Goal: Task Accomplishment & Management: Complete application form

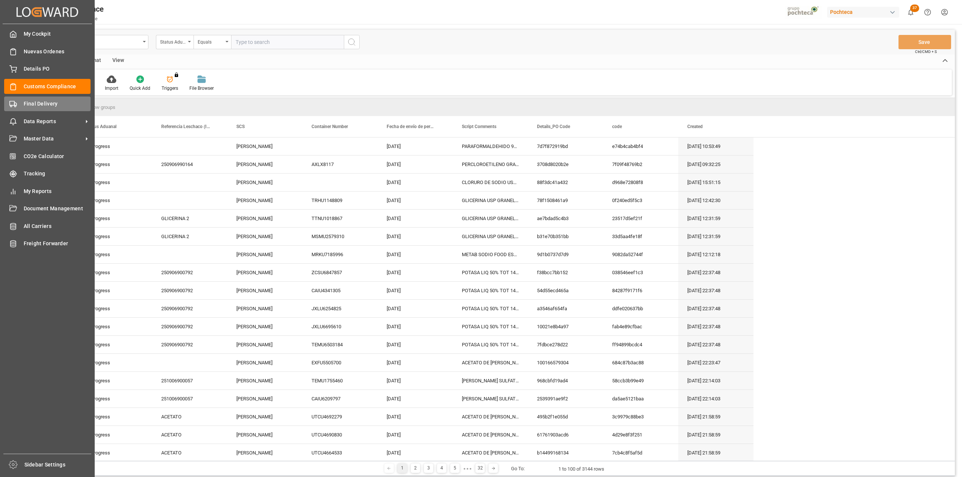
click at [20, 102] on div "Final Delivery Final Delivery" at bounding box center [47, 104] width 86 height 15
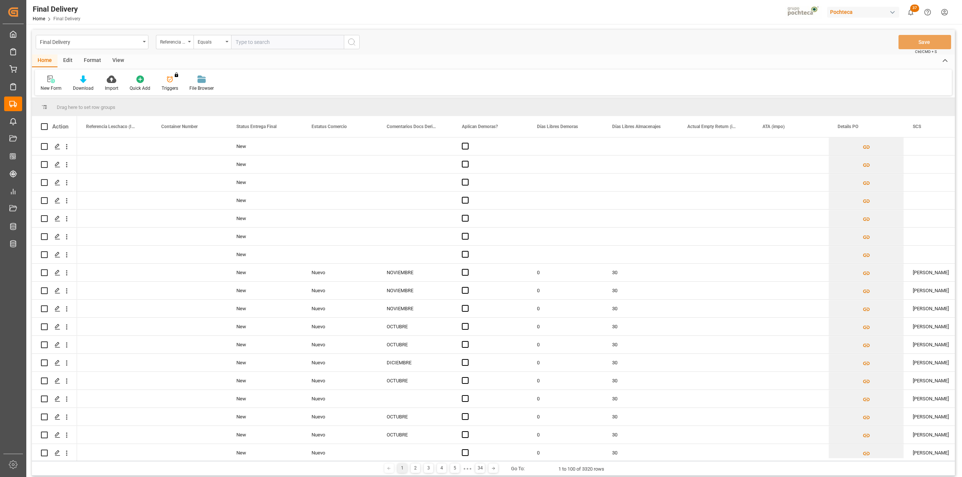
click at [336, 81] on div "New Form Download Import Quick Add Triggers You do not have permission for Trig…" at bounding box center [493, 83] width 917 height 26
click at [123, 62] on div "View" at bounding box center [118, 60] width 23 height 13
click at [61, 82] on div "Standard Templates" at bounding box center [85, 83] width 49 height 17
click at [41, 83] on div at bounding box center [48, 79] width 15 height 8
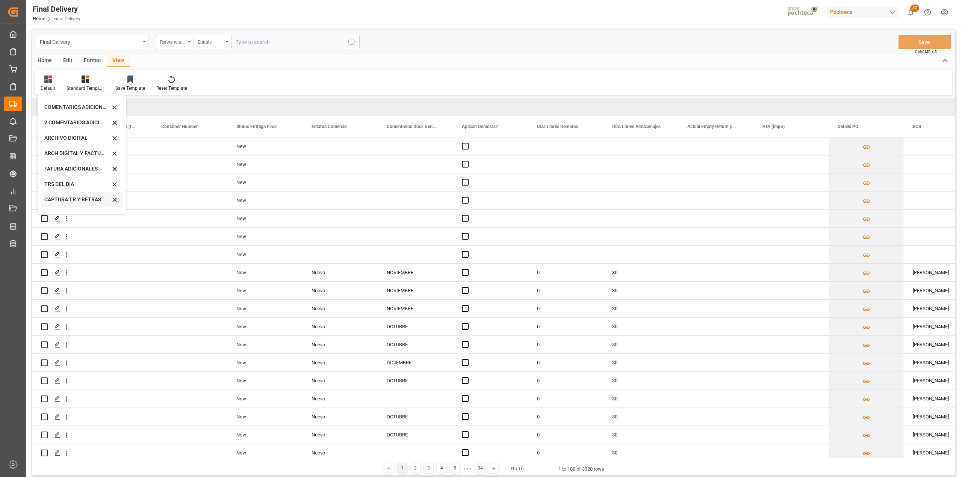
scroll to position [72, 0]
click at [80, 206] on div "CAPTURA TR Y RETRASO CON ENTREGA Y SUCURSAL" at bounding box center [77, 204] width 66 height 8
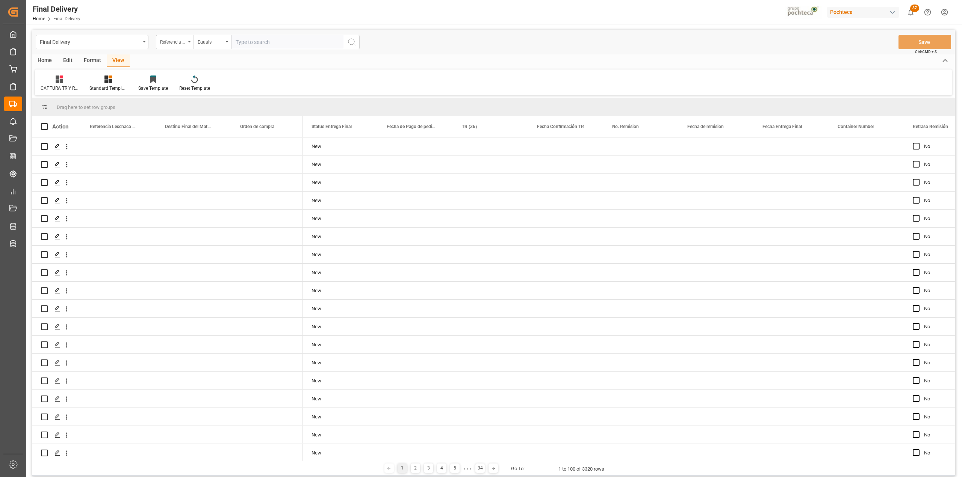
click at [91, 55] on div "Format" at bounding box center [92, 60] width 29 height 13
click at [92, 83] on div "Row Format" at bounding box center [86, 83] width 36 height 17
click at [98, 103] on div "DESTINO PARA REMI" at bounding box center [104, 106] width 50 height 8
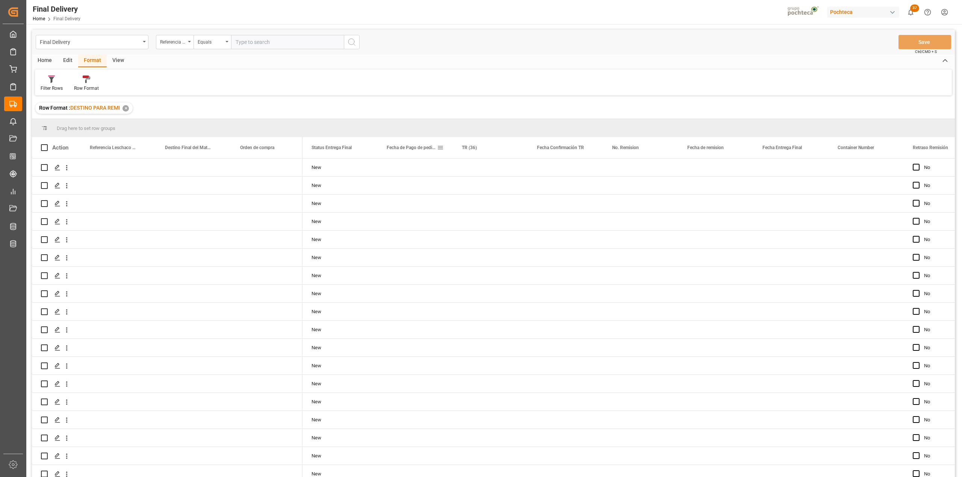
click at [444, 144] on div "Fecha de Pago de pedimento" at bounding box center [415, 147] width 75 height 21
click at [443, 150] on span at bounding box center [440, 147] width 7 height 7
click at [499, 151] on span "filter" at bounding box center [494, 149] width 40 height 14
click at [509, 187] on input "date" at bounding box center [475, 188] width 74 height 15
type input "[DATE]"
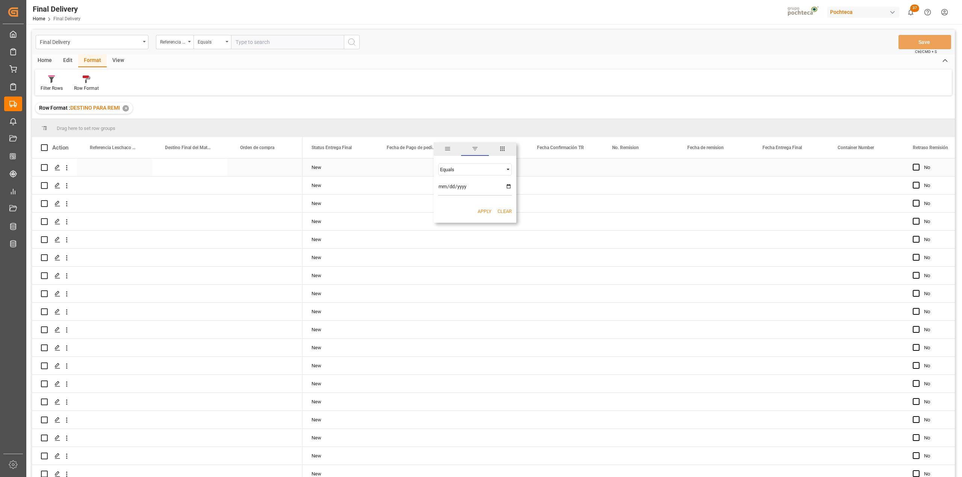
click at [551, 165] on div "Press SPACE to select this row." at bounding box center [565, 168] width 75 height 18
click at [443, 149] on span at bounding box center [440, 147] width 7 height 7
click at [486, 211] on button "Apply" at bounding box center [485, 212] width 14 height 8
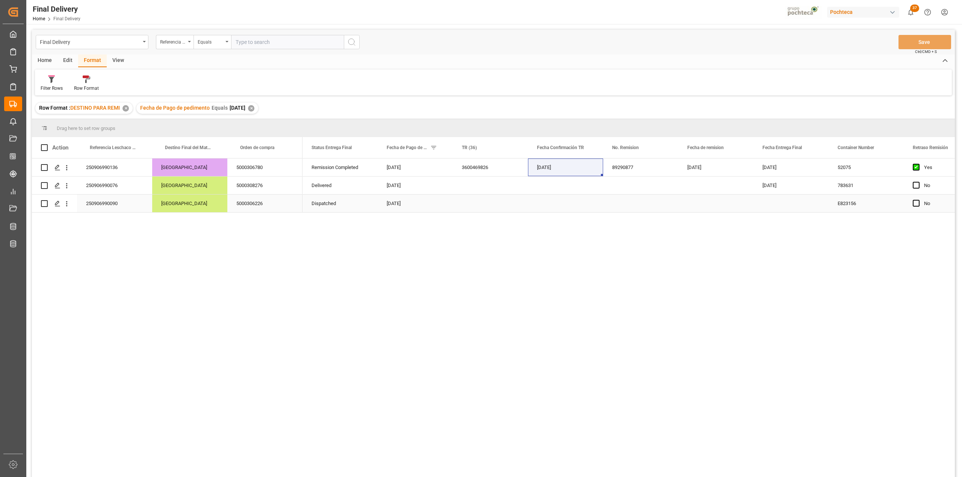
click at [469, 201] on div "Press SPACE to select this row." at bounding box center [490, 204] width 75 height 18
click at [918, 186] on span "Press SPACE to select this row." at bounding box center [916, 185] width 7 height 7
click at [918, 182] on input "Press SPACE to select this row." at bounding box center [918, 182] width 0 height 0
click at [920, 199] on div "Press SPACE to select this row." at bounding box center [918, 203] width 11 height 17
click at [915, 204] on span "Press SPACE to select this row." at bounding box center [916, 203] width 7 height 7
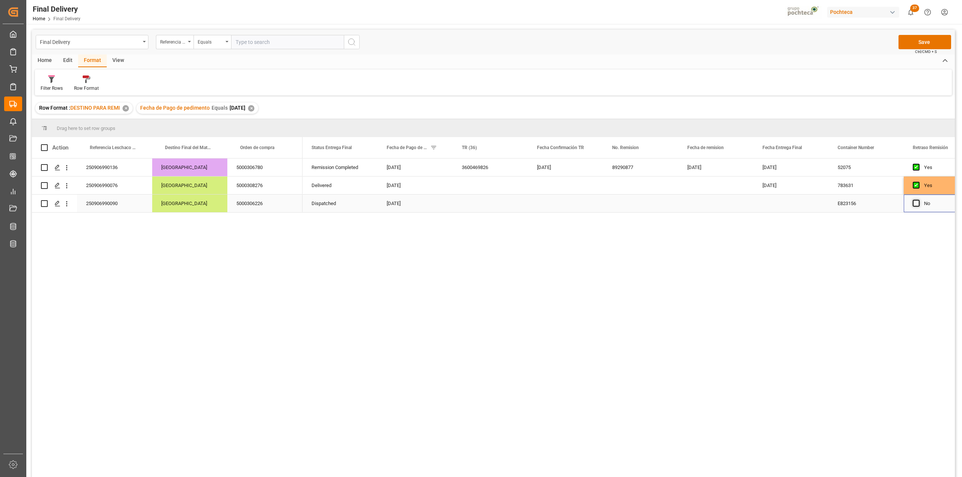
click at [918, 200] on input "Press SPACE to select this row." at bounding box center [918, 200] width 0 height 0
click at [476, 210] on div "Press SPACE to select this row." at bounding box center [490, 204] width 75 height 18
click at [497, 205] on div "Press SPACE to select this row." at bounding box center [490, 204] width 75 height 18
click at [569, 205] on div "Press SPACE to select this row." at bounding box center [565, 204] width 75 height 18
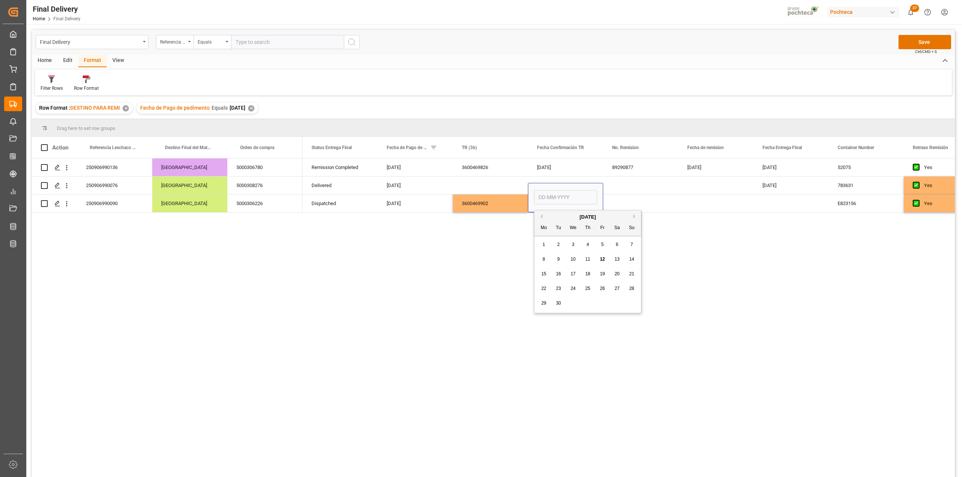
click at [607, 258] on div "12" at bounding box center [602, 259] width 9 height 9
type input "[DATE]"
click at [626, 207] on div "Press SPACE to select this row." at bounding box center [640, 204] width 75 height 18
click at [906, 44] on button "Save" at bounding box center [925, 42] width 53 height 14
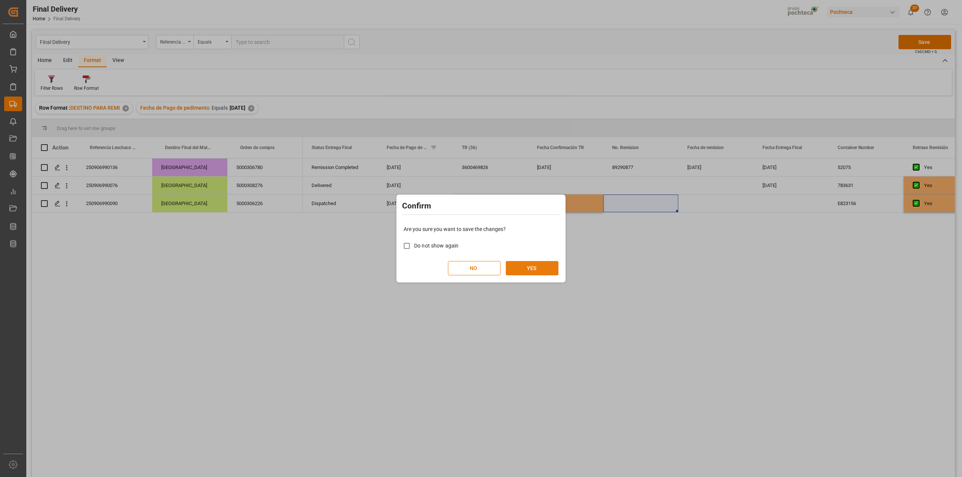
click at [546, 266] on button "YES" at bounding box center [532, 268] width 53 height 14
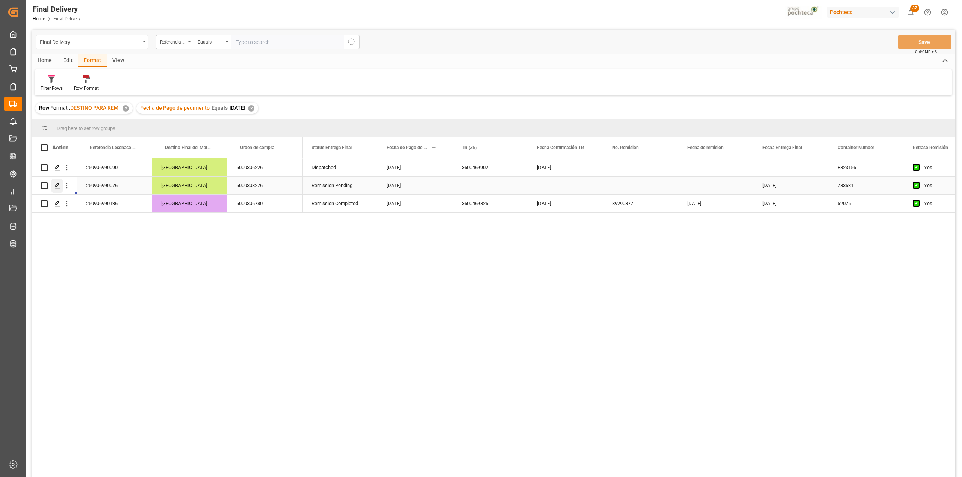
click at [58, 183] on icon "Press SPACE to select this row." at bounding box center [57, 186] width 6 height 6
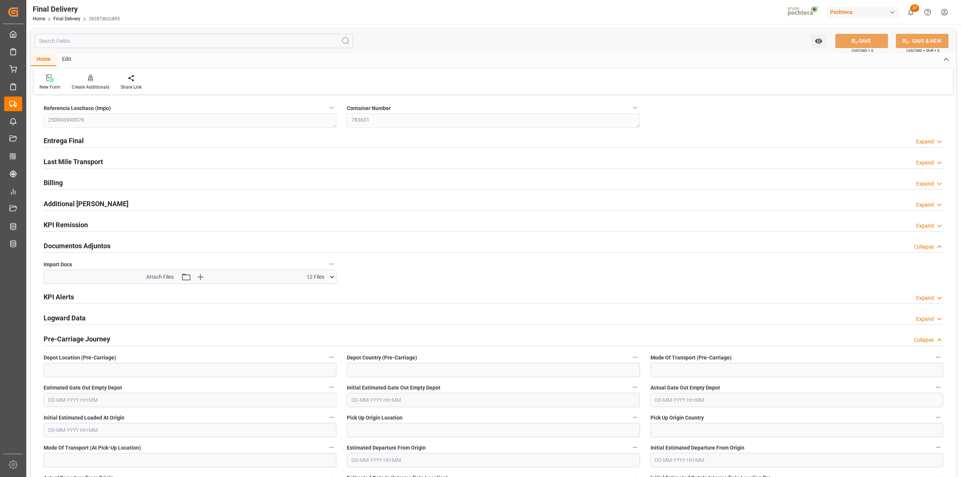
click at [333, 280] on icon at bounding box center [332, 277] width 8 height 8
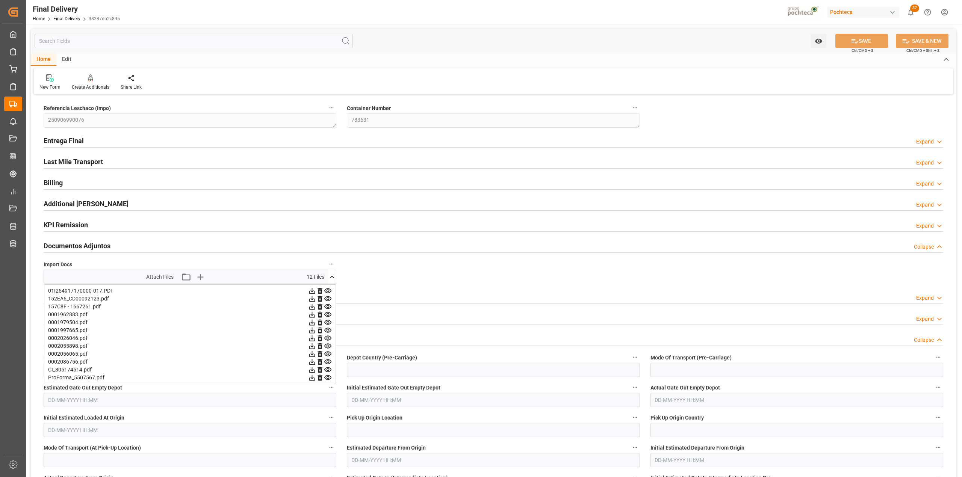
click at [311, 372] on icon at bounding box center [312, 370] width 8 height 8
click at [310, 379] on icon at bounding box center [312, 378] width 8 height 8
